Goal: Task Accomplishment & Management: Manage account settings

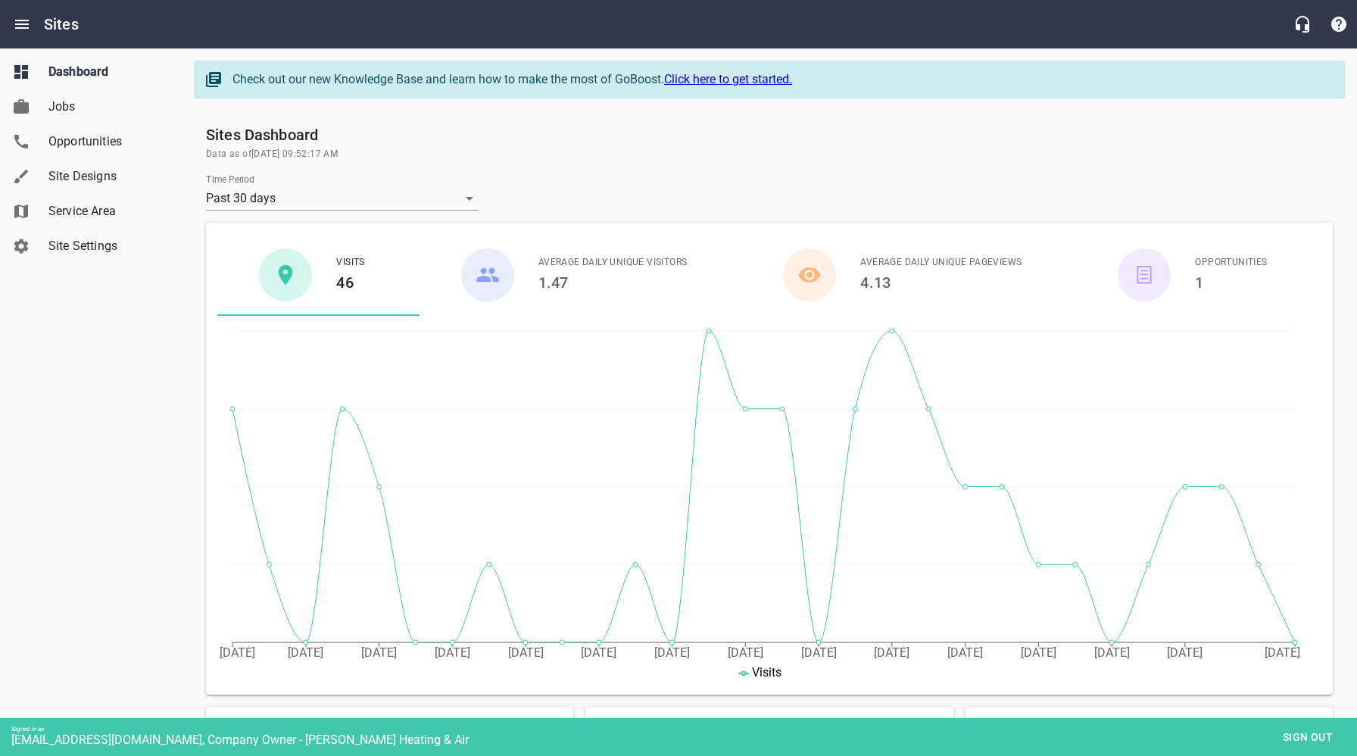
click at [80, 216] on span "Service Area" at bounding box center [105, 211] width 115 height 18
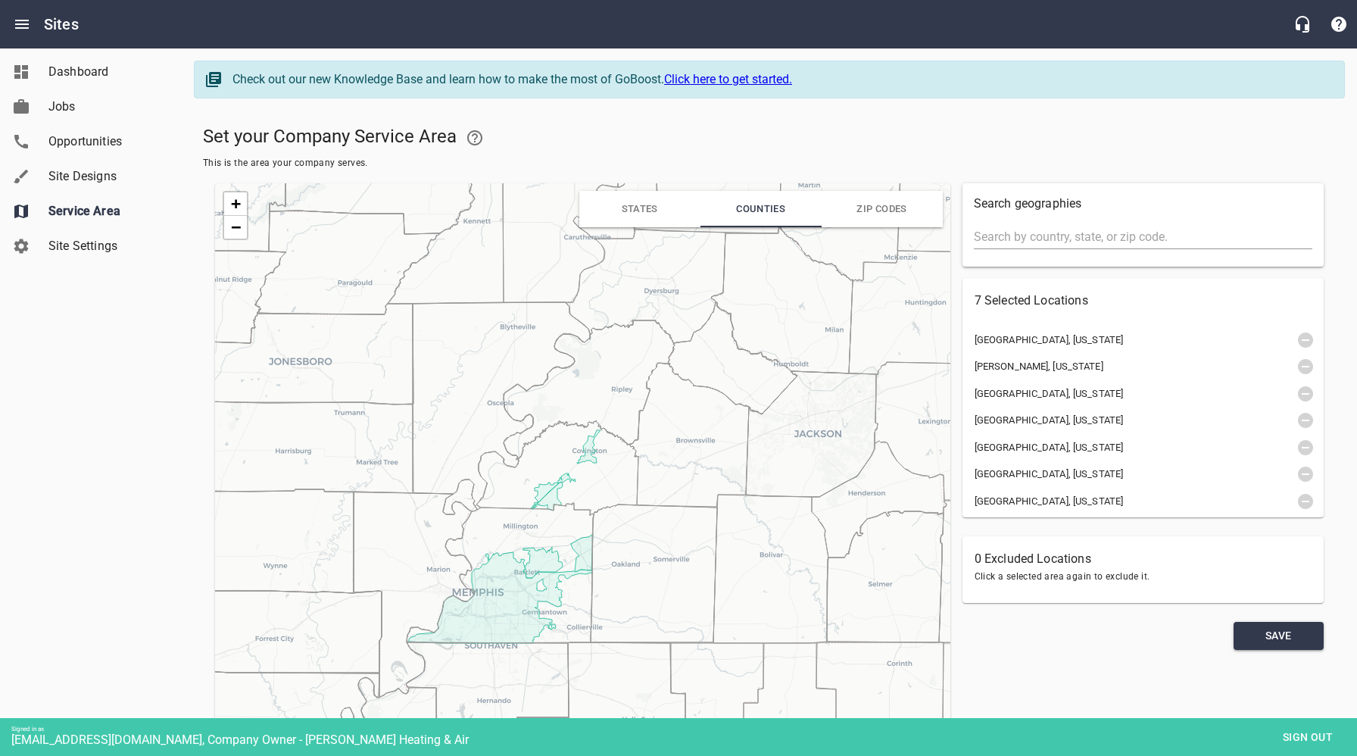
click at [1037, 240] on input "text" at bounding box center [1143, 237] width 338 height 24
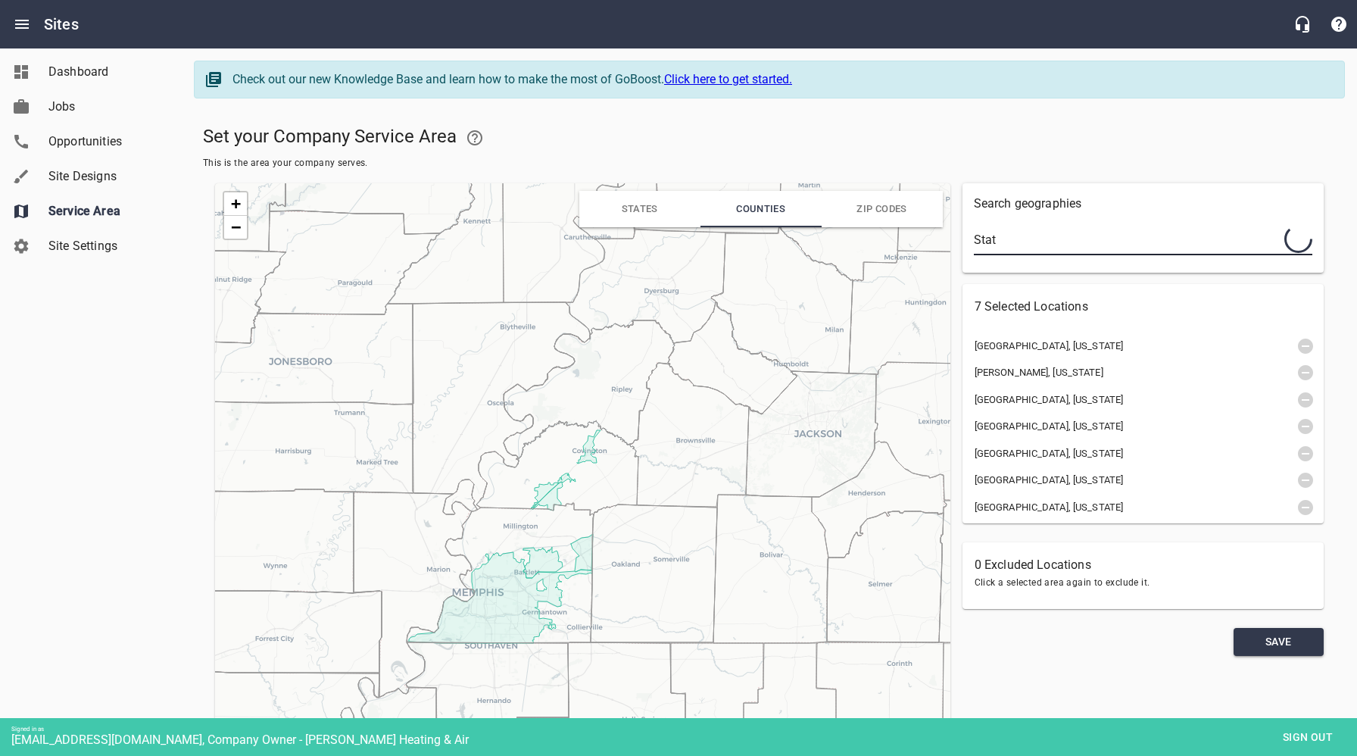
type input "Stat"
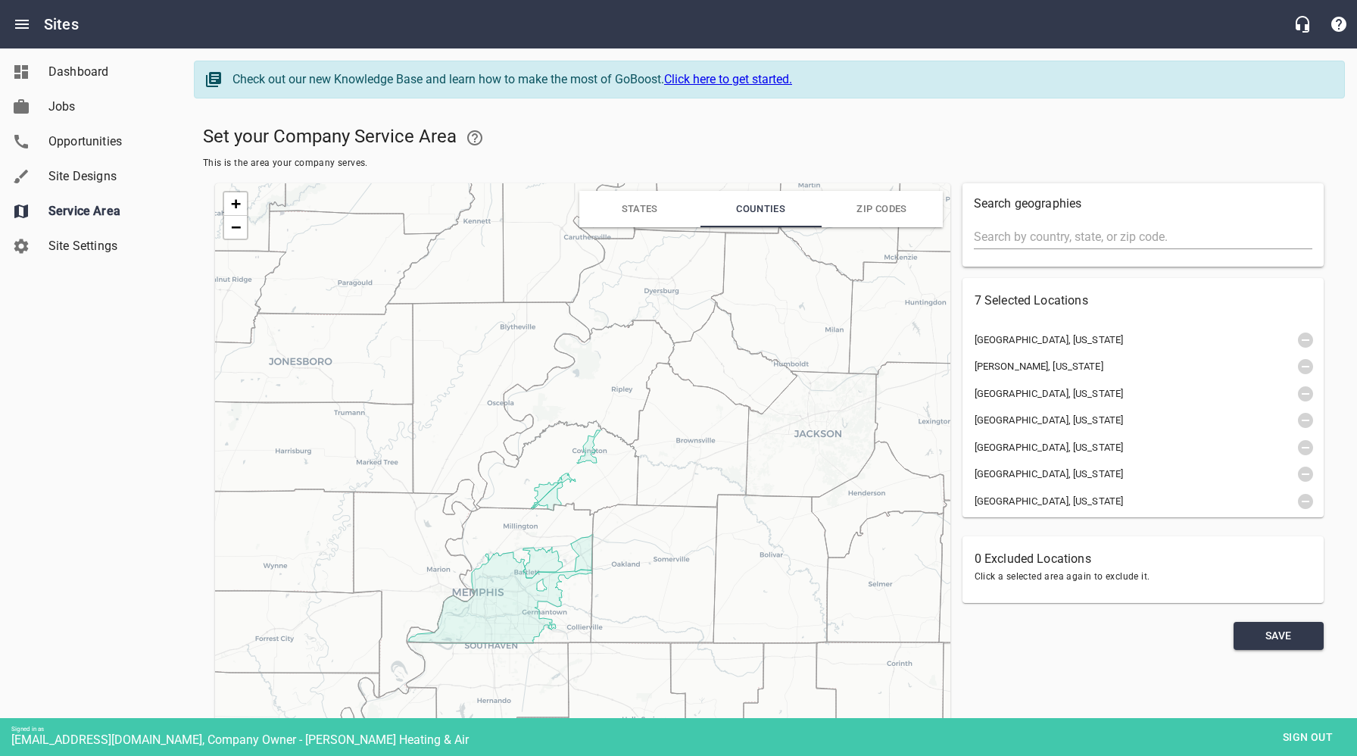
click at [1046, 239] on input "text" at bounding box center [1143, 237] width 338 height 24
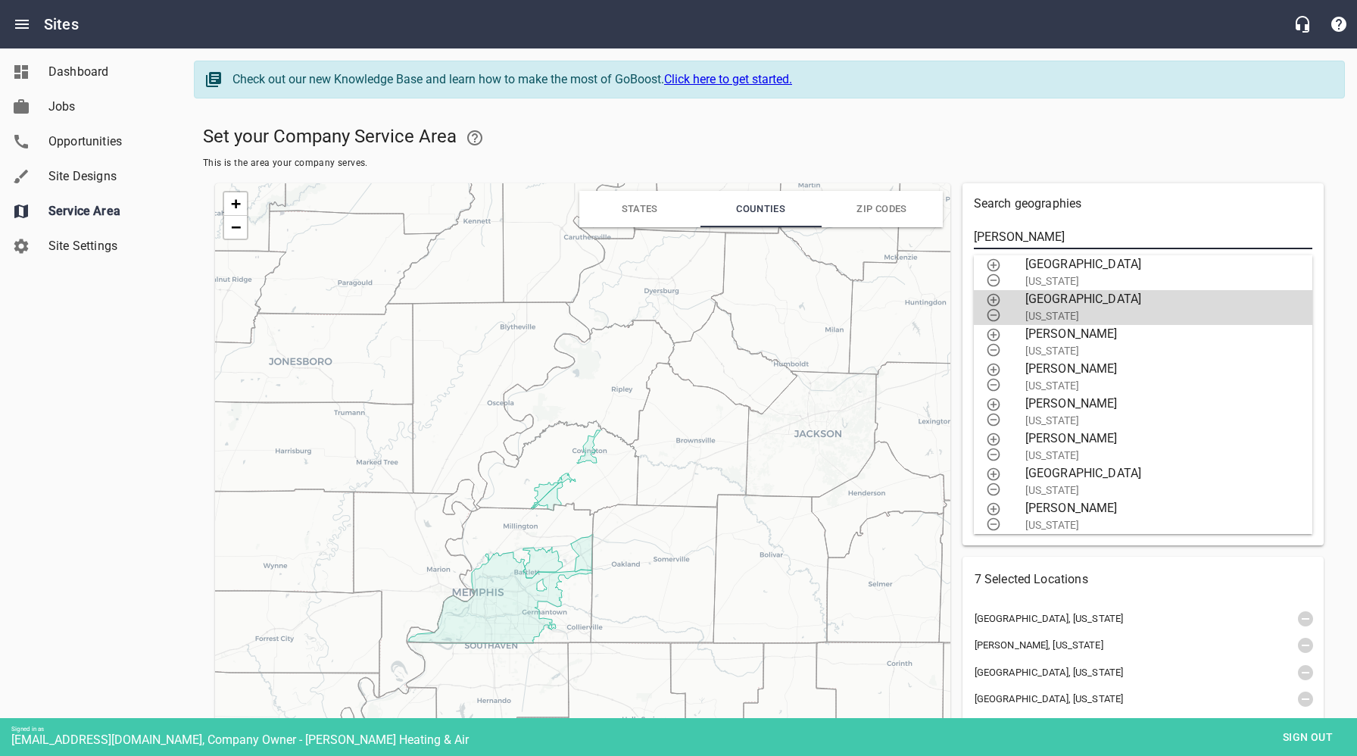
type input "[PERSON_NAME]"
click at [994, 298] on icon "button" at bounding box center [993, 299] width 15 height 15
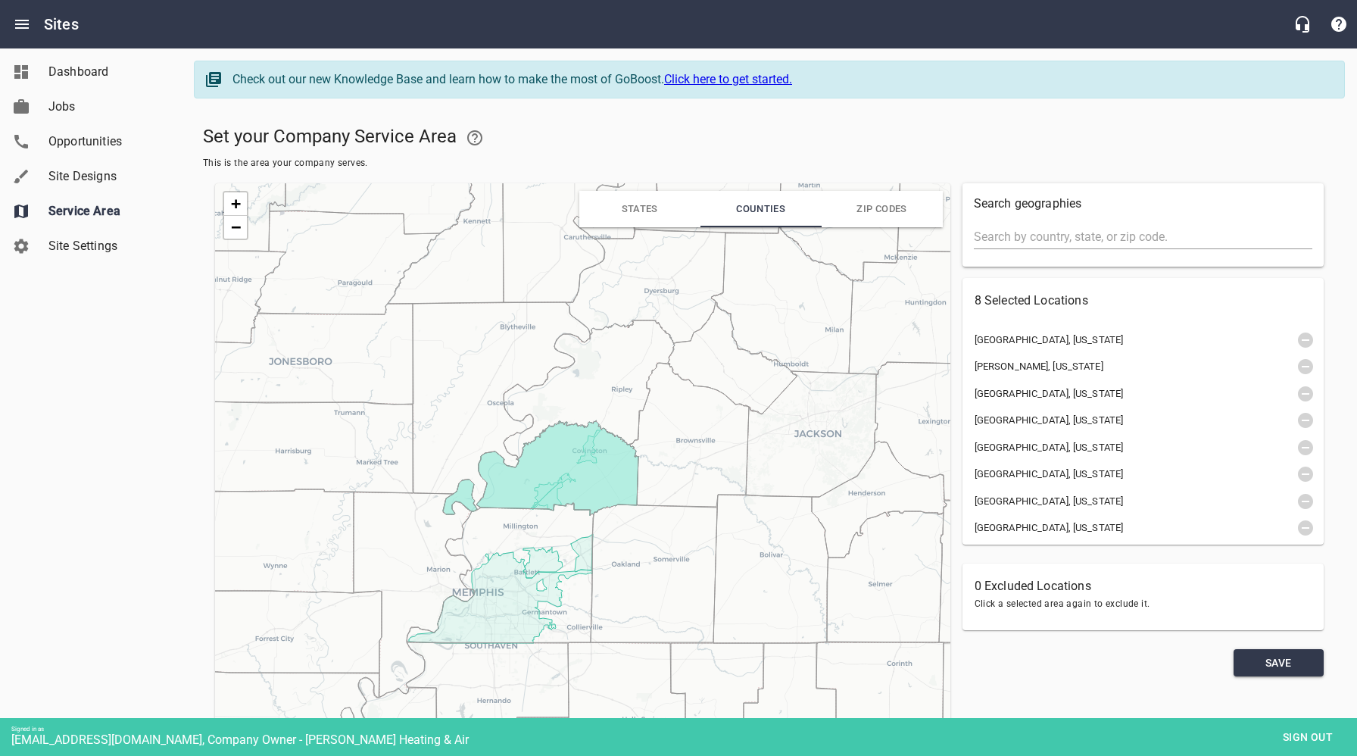
click at [1041, 235] on input "text" at bounding box center [1143, 237] width 338 height 24
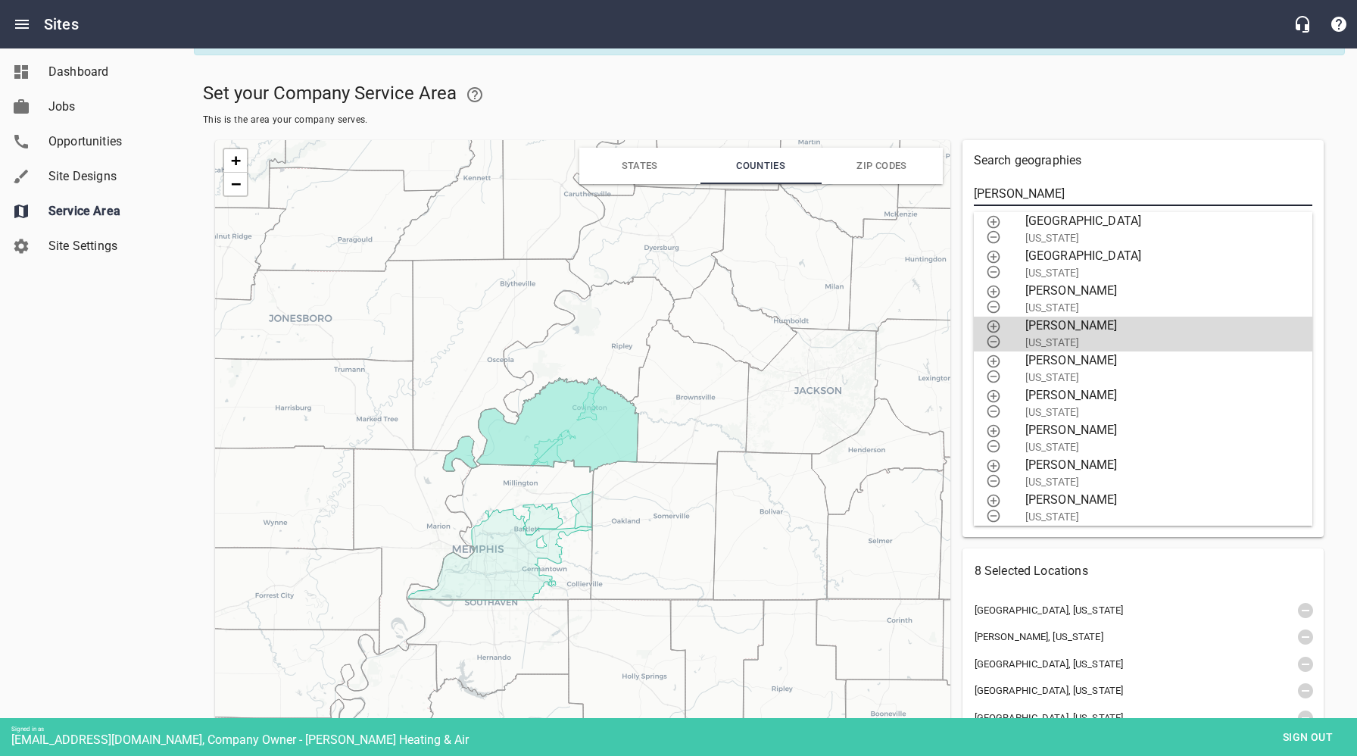
scroll to position [38, 0]
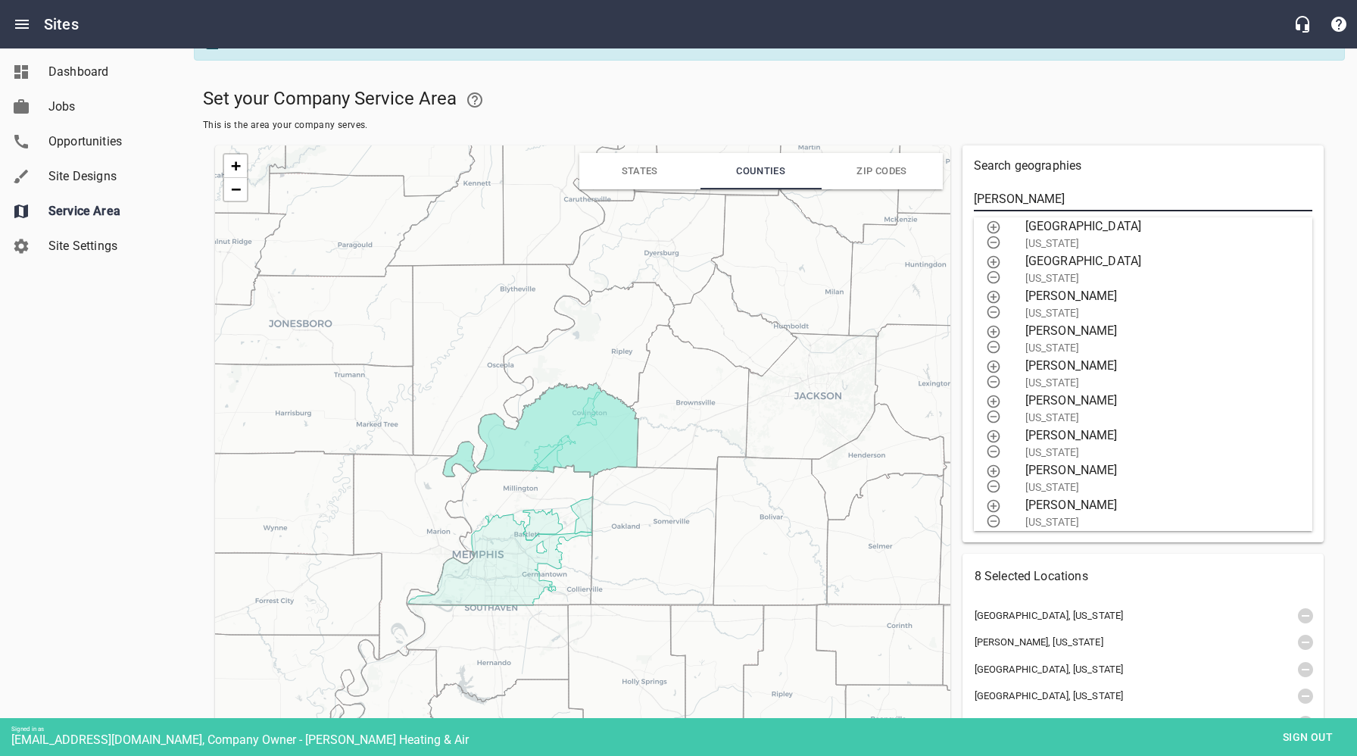
type input "[PERSON_NAME]"
drag, startPoint x: 1023, startPoint y: 198, endPoint x: 966, endPoint y: 199, distance: 56.8
click at [966, 199] on div "Search geographies [GEOGRAPHIC_DATA][PERSON_NAME][GEOGRAPHIC_DATA] [US_STATE] […" at bounding box center [1142, 343] width 361 height 397
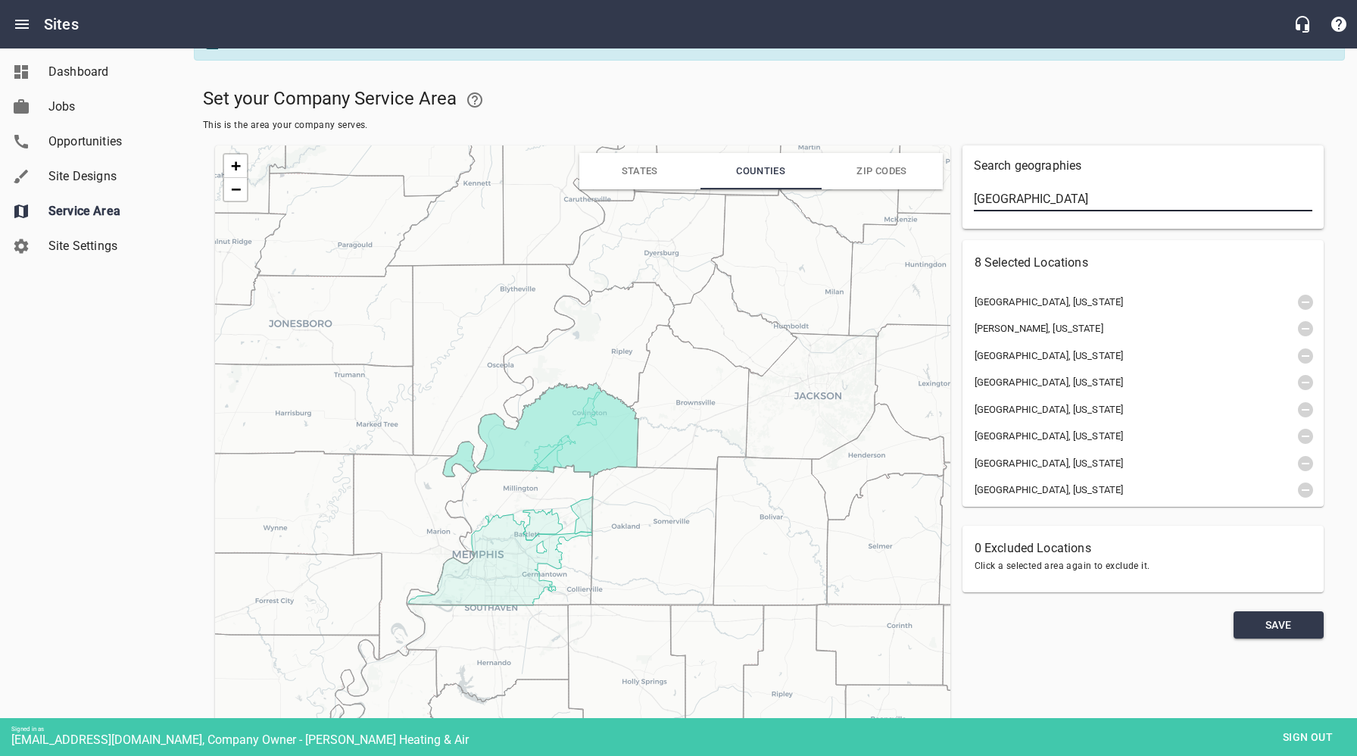
drag, startPoint x: 1008, startPoint y: 198, endPoint x: 971, endPoint y: 200, distance: 36.4
click at [971, 200] on div "Search geographies [GEOGRAPHIC_DATA]" at bounding box center [1142, 186] width 361 height 83
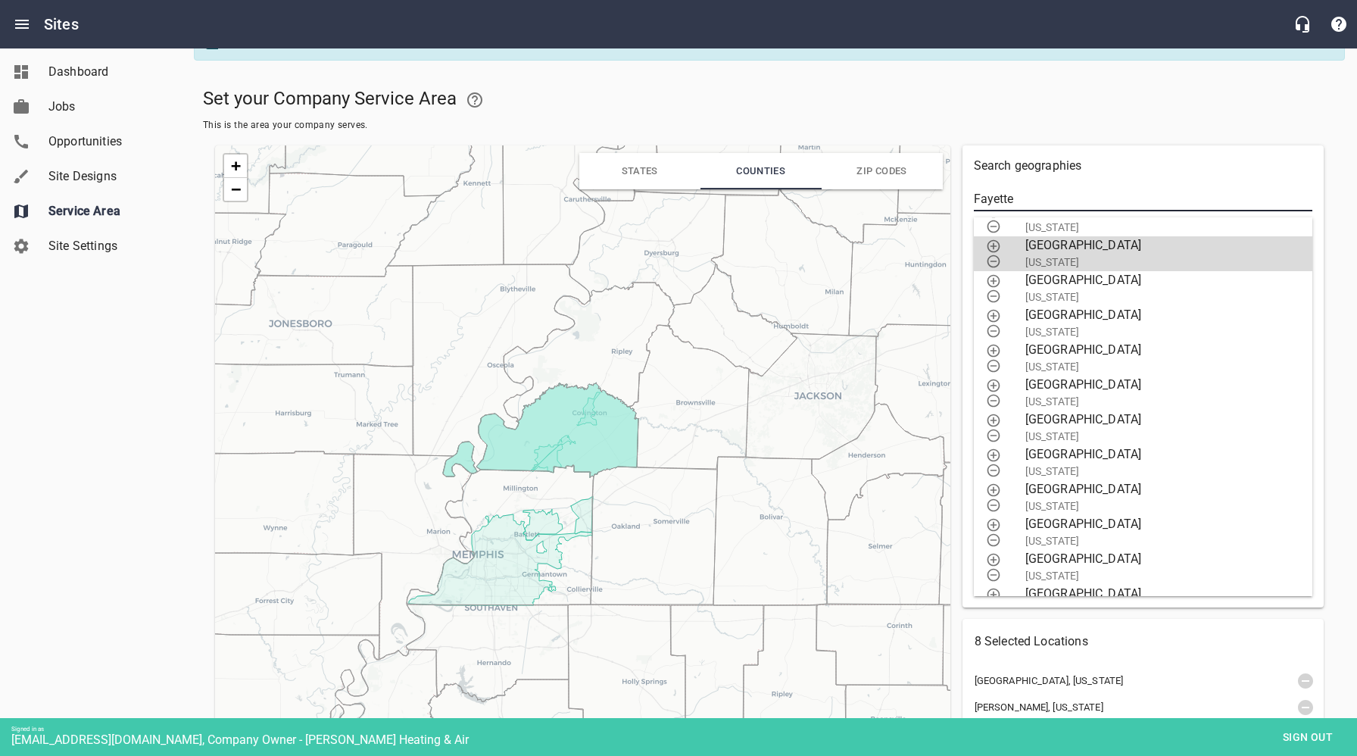
scroll to position [197, 0]
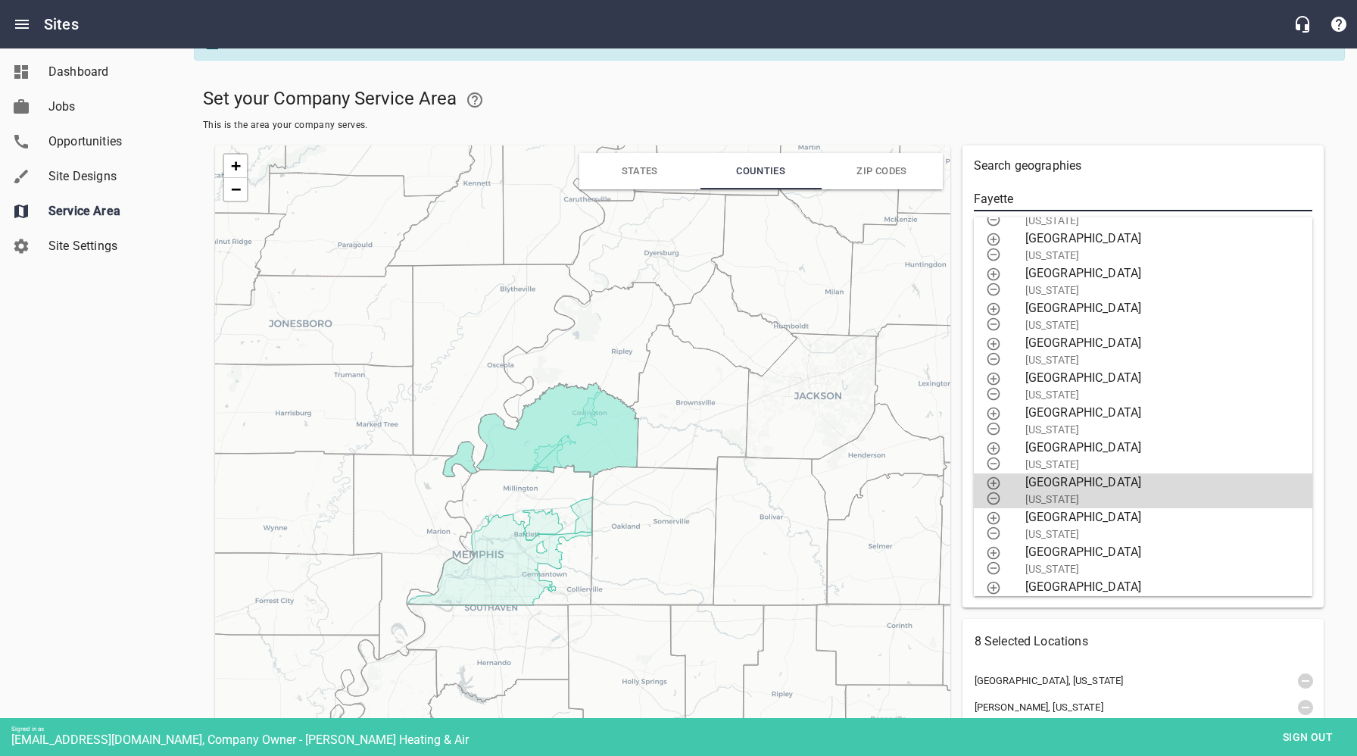
type input "Fayette"
click at [993, 482] on icon "button" at bounding box center [993, 483] width 13 height 13
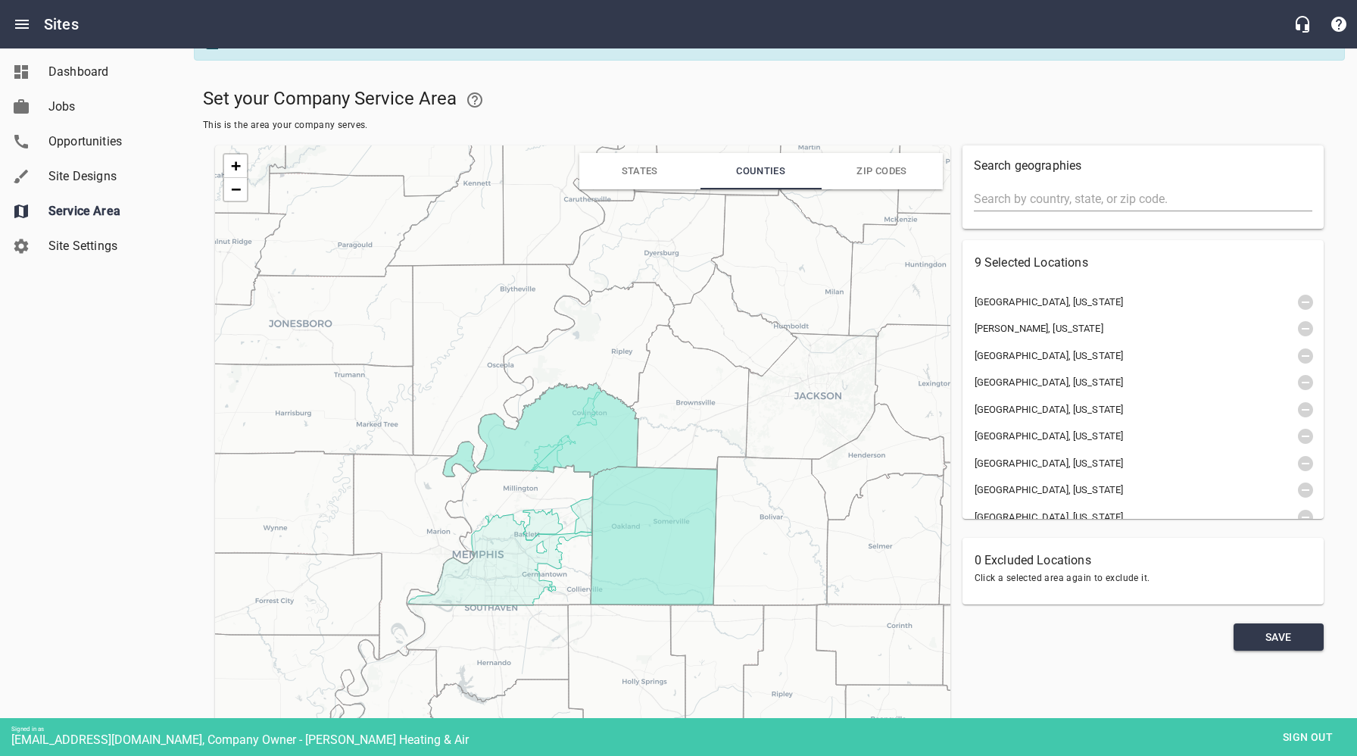
scroll to position [0, 0]
click at [1057, 198] on input "text" at bounding box center [1143, 199] width 338 height 24
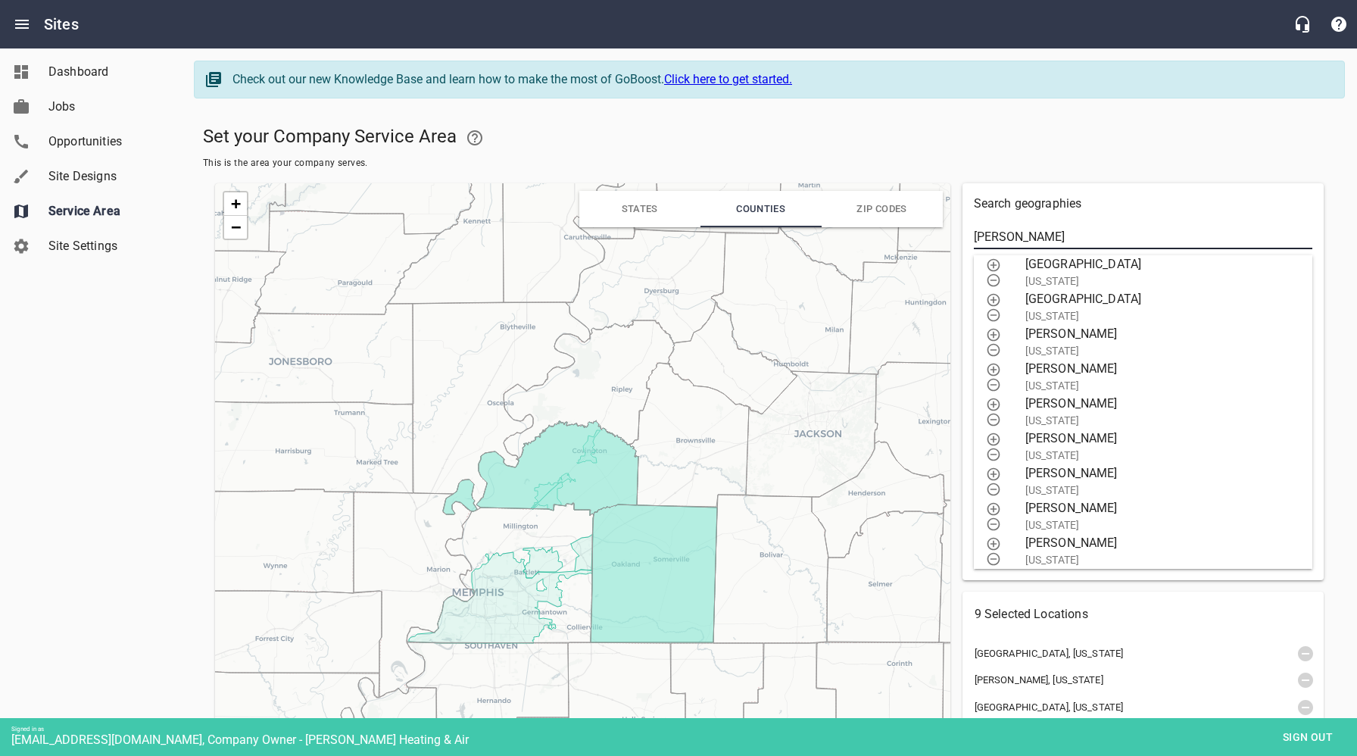
drag, startPoint x: 1032, startPoint y: 241, endPoint x: 966, endPoint y: 239, distance: 65.9
click at [966, 239] on div "Search geographies [GEOGRAPHIC_DATA][PERSON_NAME][GEOGRAPHIC_DATA] [US_STATE] […" at bounding box center [1142, 381] width 361 height 397
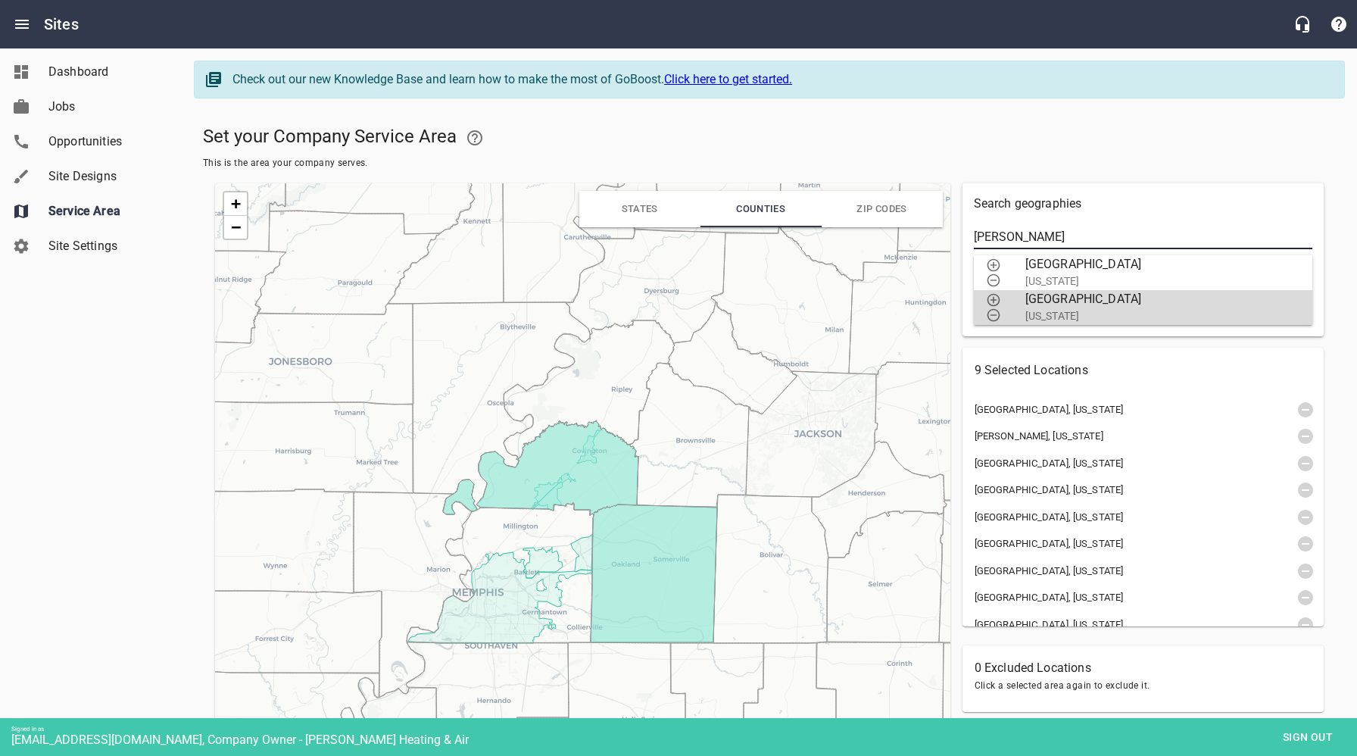
type input "[PERSON_NAME]"
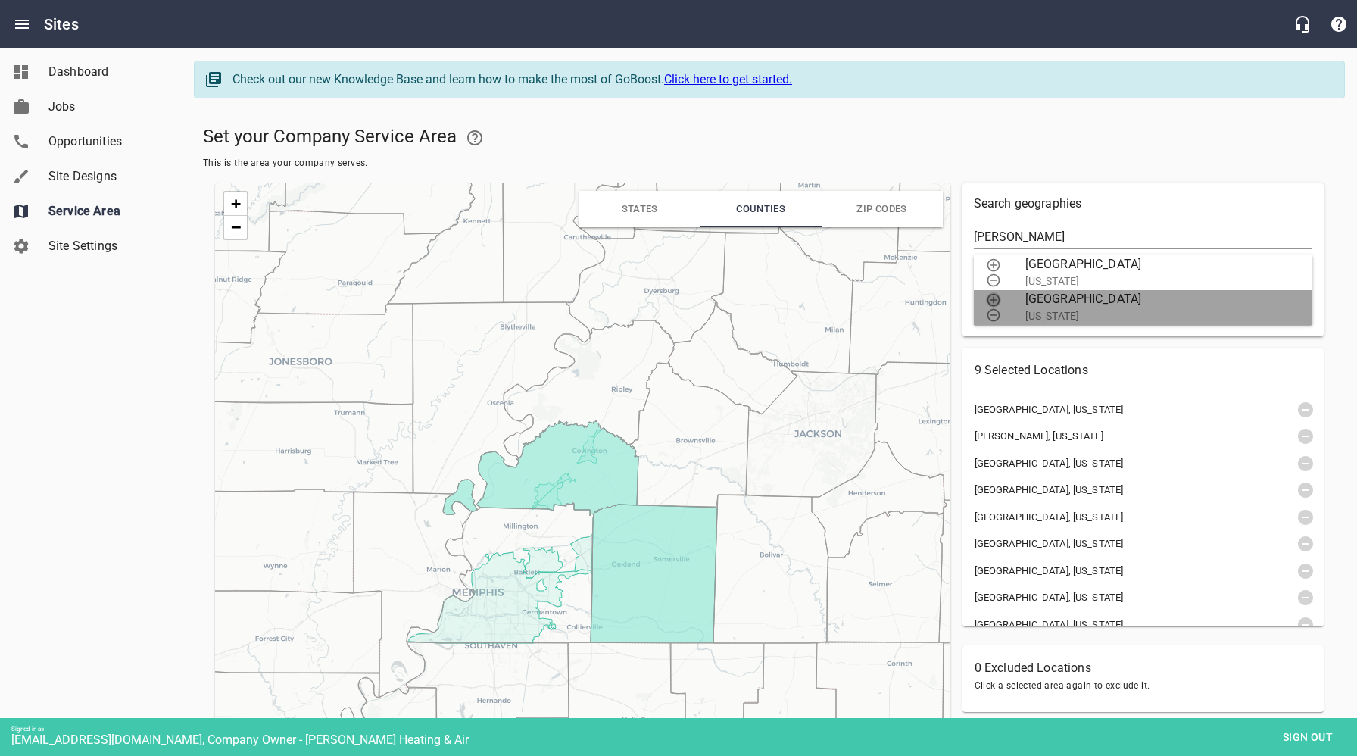
click at [995, 300] on icon "button" at bounding box center [993, 299] width 15 height 15
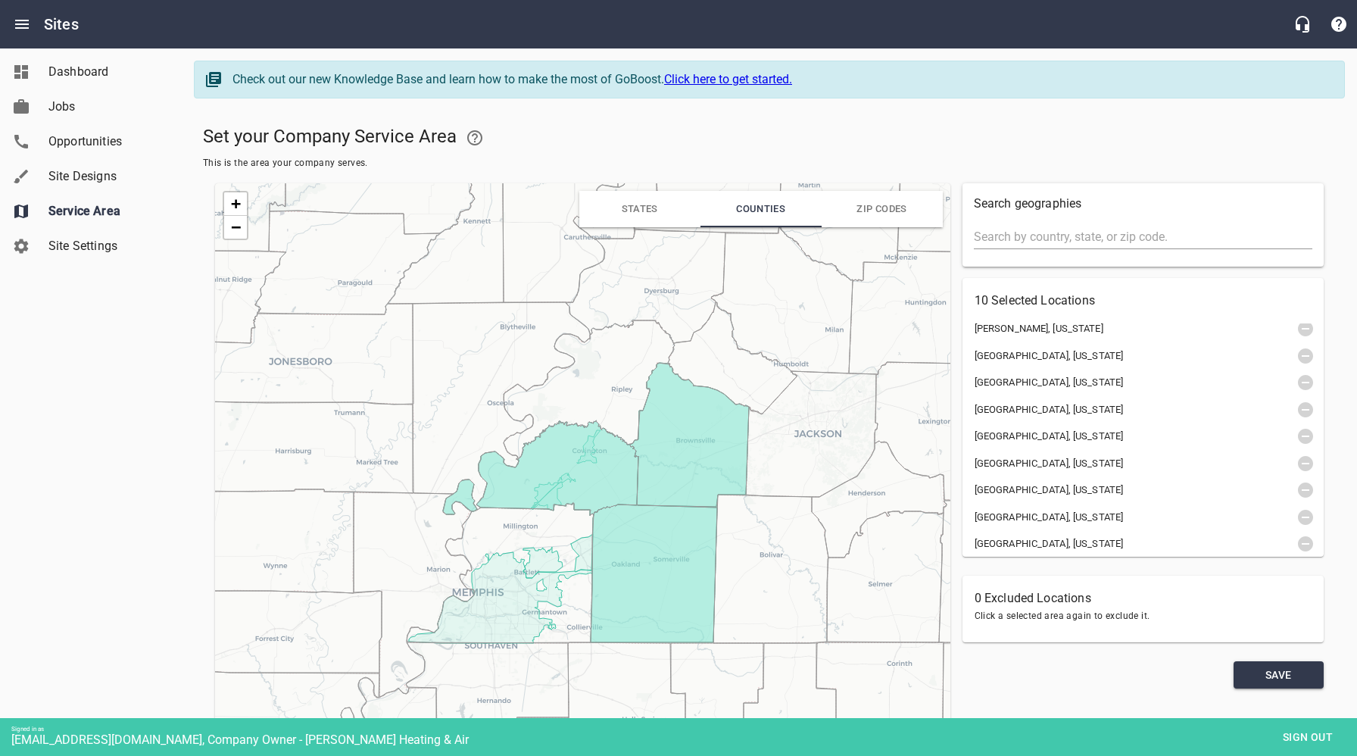
scroll to position [42, 0]
click at [1054, 677] on div at bounding box center [1097, 675] width 271 height 28
click at [485, 516] on icon at bounding box center [500, 573] width 187 height 140
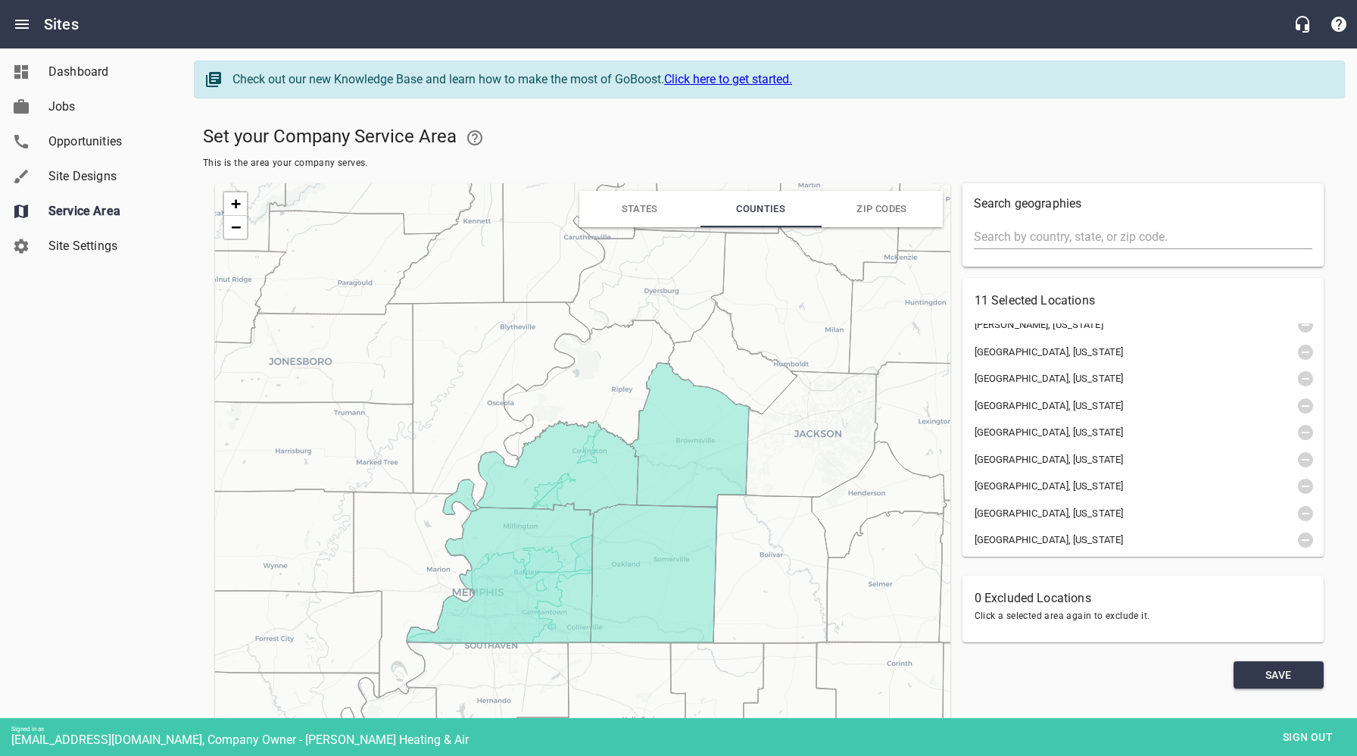
scroll to position [68, 0]
click at [1280, 678] on span "Save" at bounding box center [1279, 675] width 66 height 19
click at [1311, 739] on span "Sign out" at bounding box center [1308, 737] width 64 height 19
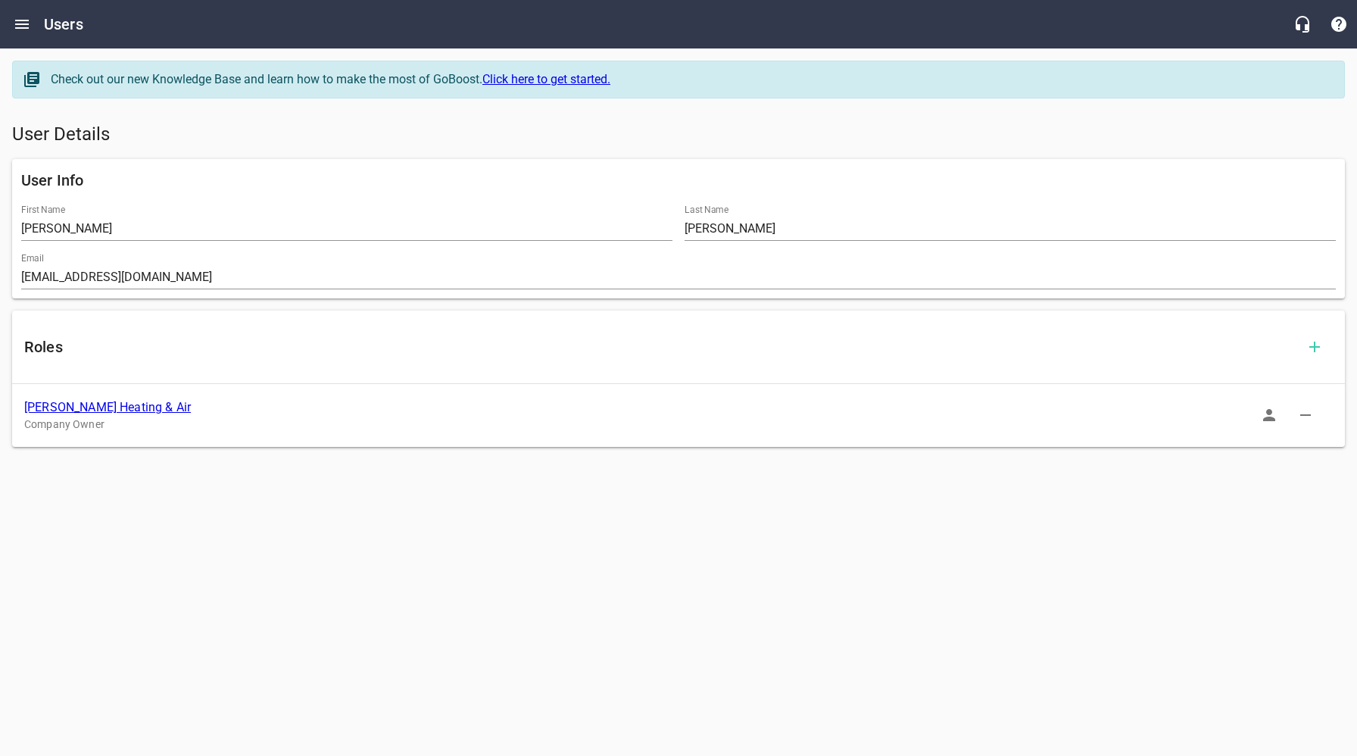
click at [96, 407] on link "[PERSON_NAME] Heating & Air" at bounding box center [107, 407] width 167 height 14
